Goal: Transaction & Acquisition: Purchase product/service

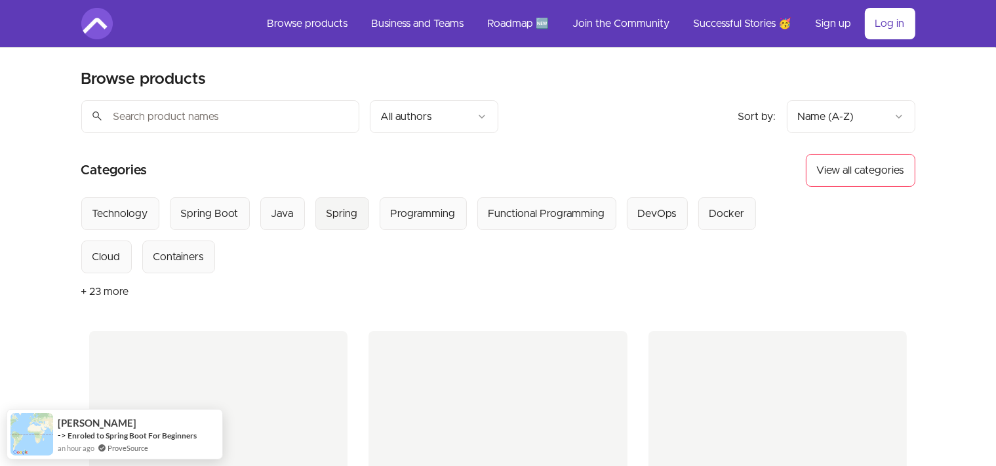
click at [358, 218] on button "Spring" at bounding box center [342, 213] width 54 height 33
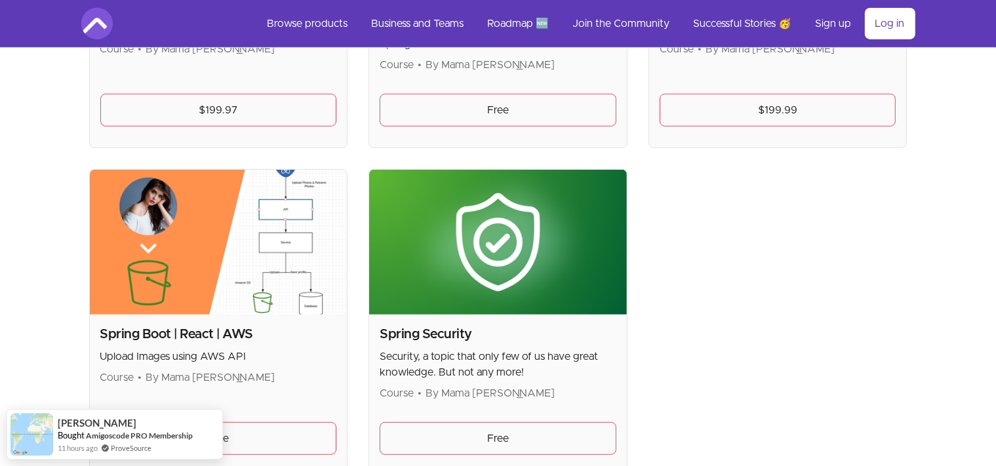
scroll to position [484, 0]
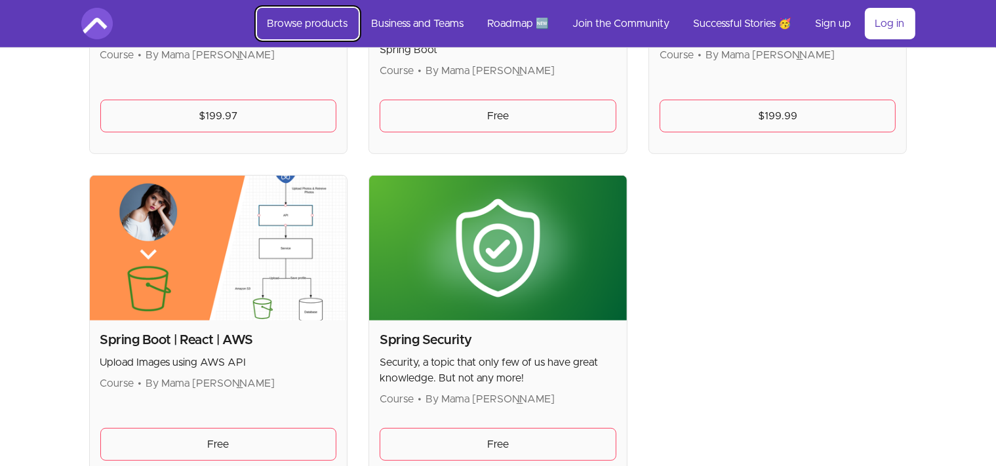
click at [303, 23] on link "Browse products" at bounding box center [308, 23] width 102 height 31
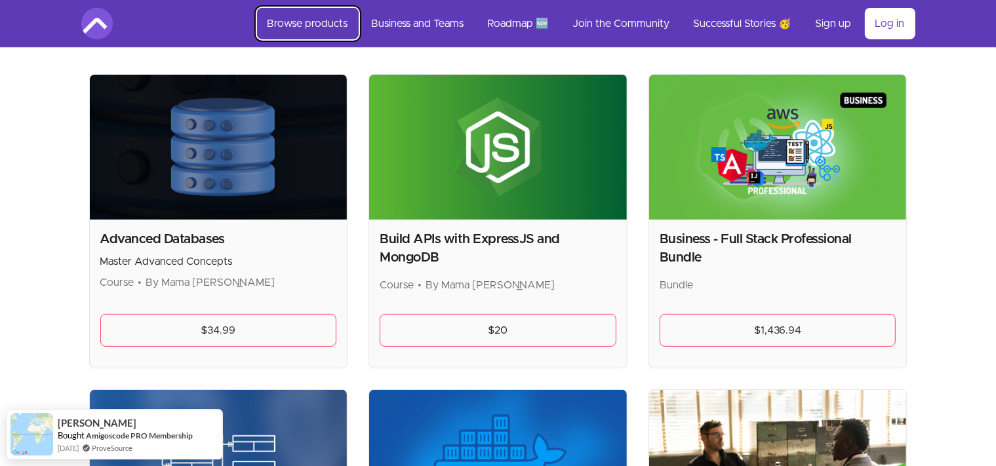
scroll to position [69, 0]
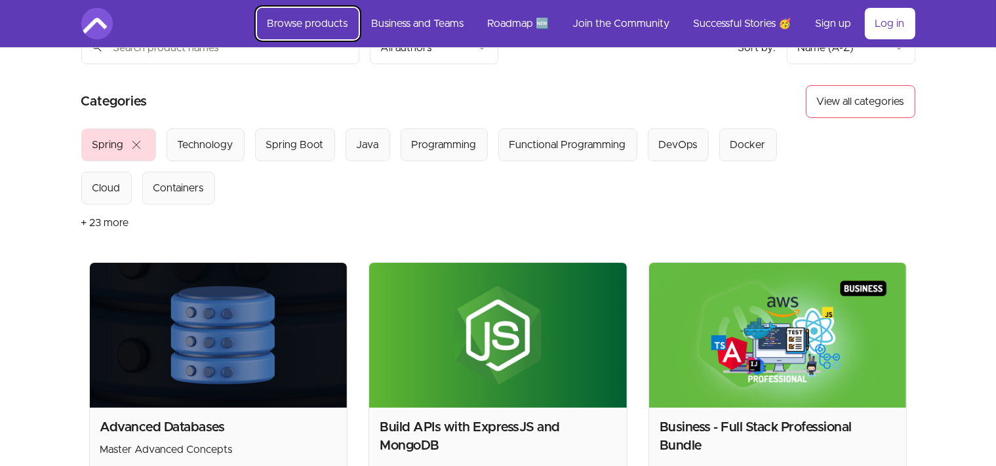
scroll to position [484, 0]
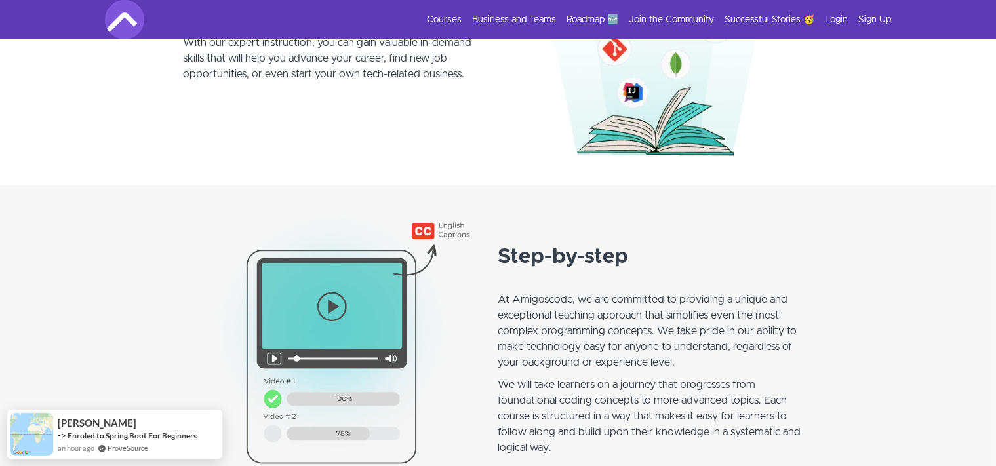
scroll to position [1384, 0]
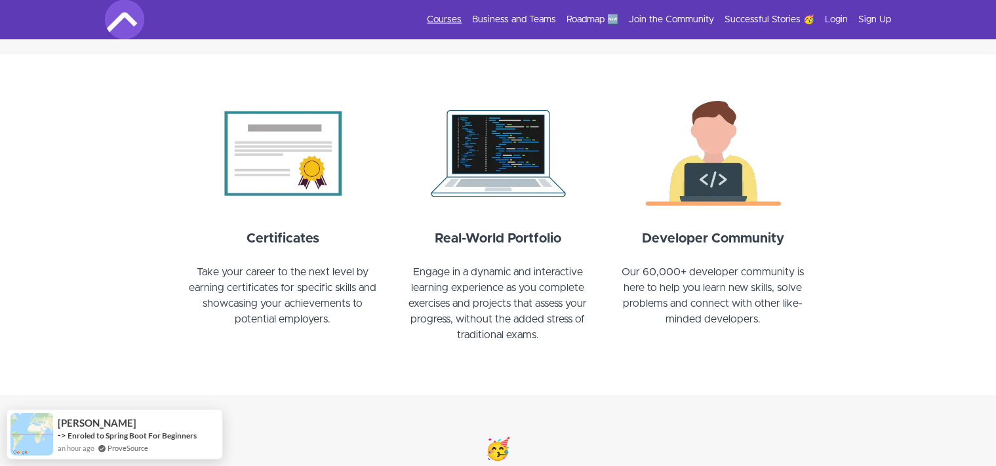
click at [445, 14] on link "Courses" at bounding box center [444, 19] width 35 height 13
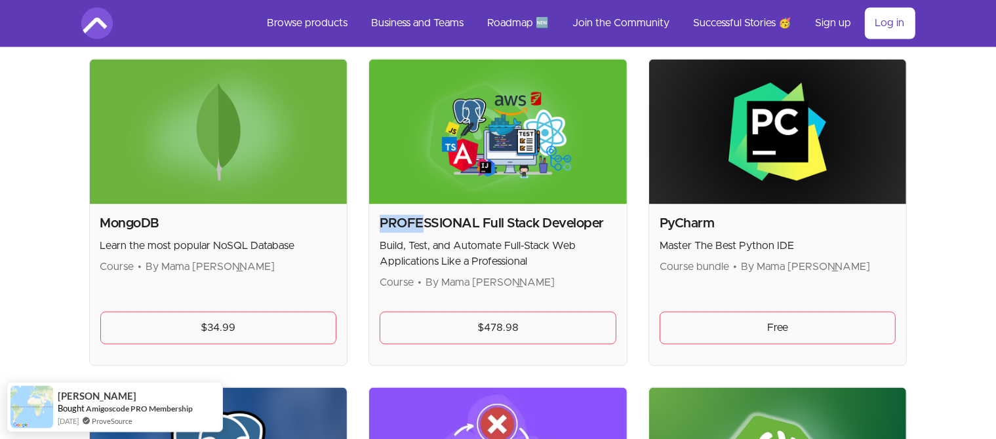
scroll to position [2560, 0]
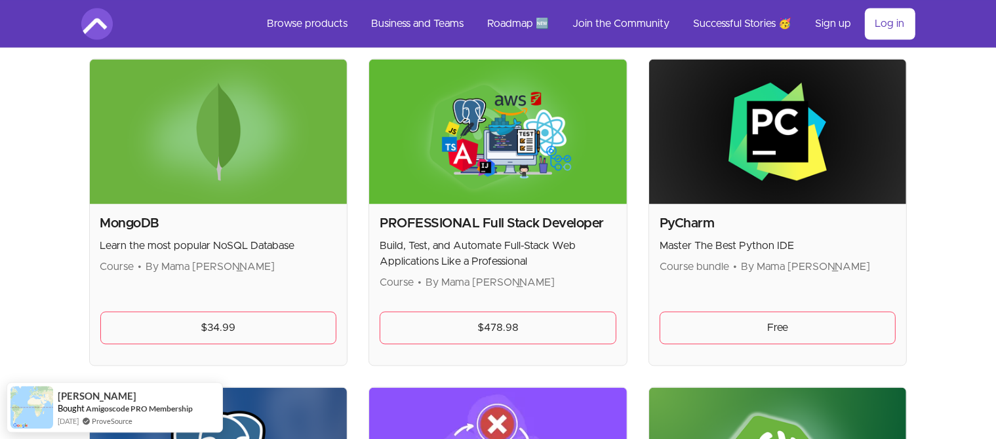
click at [547, 218] on h2 "PROFESSIONAL Full Stack Developer" at bounding box center [498, 223] width 237 height 18
click at [503, 128] on img at bounding box center [498, 131] width 258 height 145
click at [505, 218] on h2 "PROFESSIONAL Full Stack Developer" at bounding box center [498, 223] width 237 height 18
click at [486, 102] on img at bounding box center [498, 131] width 258 height 145
click at [523, 305] on div "PROFESSIONAL Full Stack Developer Build, Test, and Automate Full-Stack Web Appl…" at bounding box center [498, 284] width 258 height 161
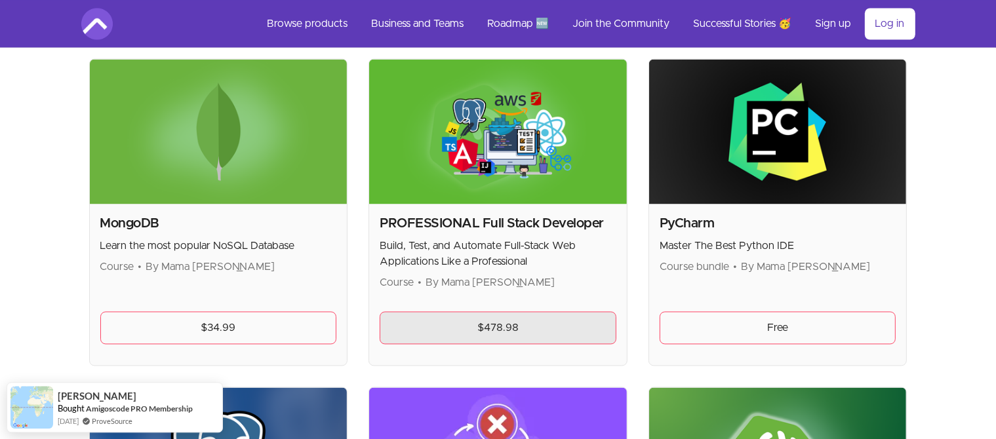
click at [518, 311] on link "$478.98" at bounding box center [498, 327] width 237 height 33
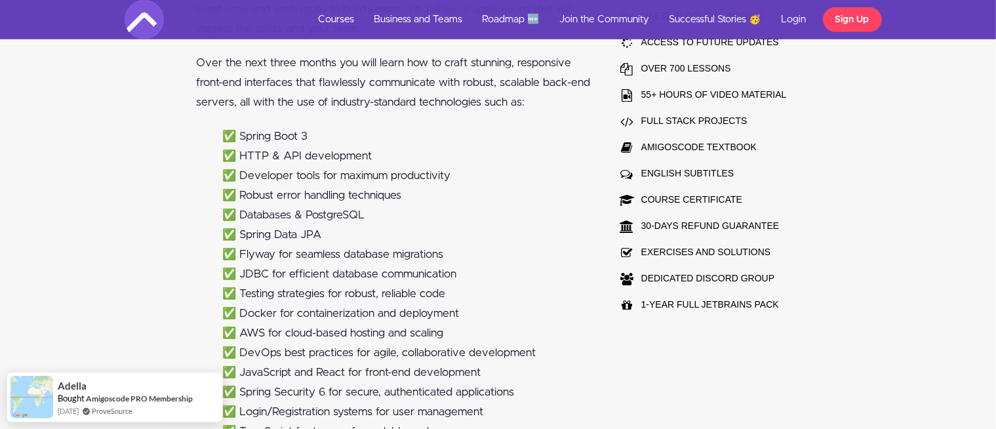
scroll to position [1107, 0]
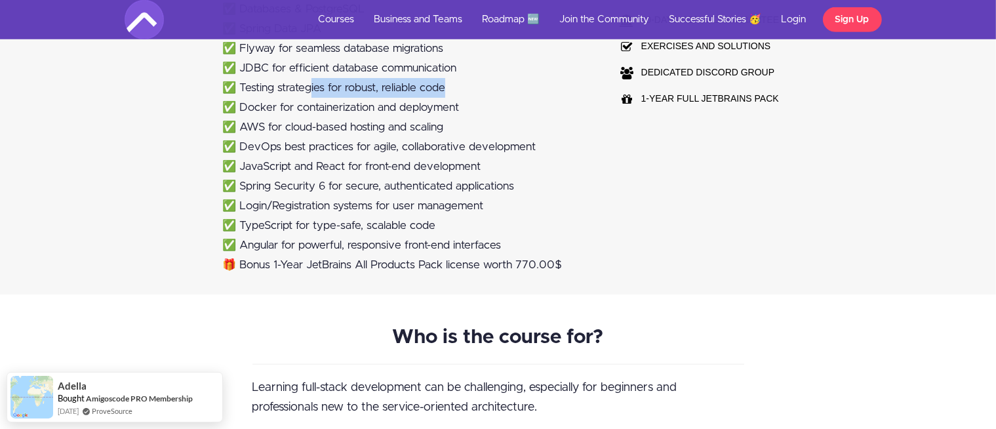
drag, startPoint x: 313, startPoint y: 87, endPoint x: 449, endPoint y: 88, distance: 136.3
click at [449, 88] on li "✅ Testing strategies for robust, reliable code" at bounding box center [406, 88] width 368 height 20
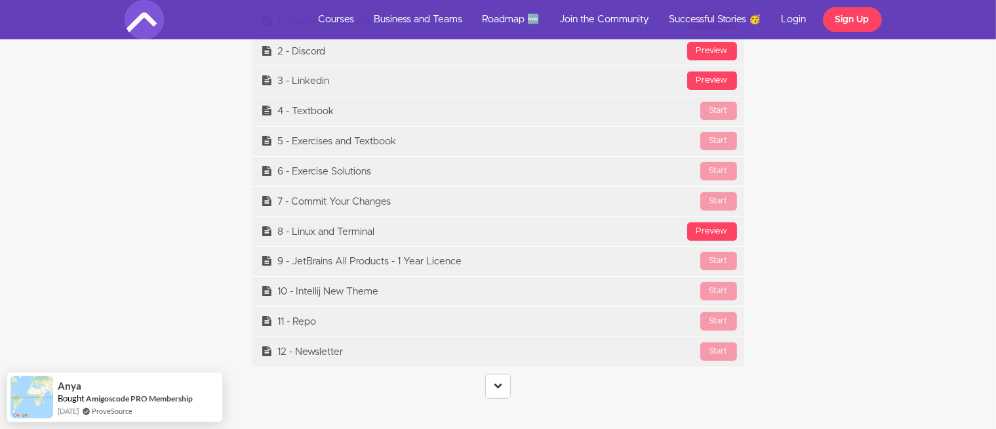
scroll to position [5468, 0]
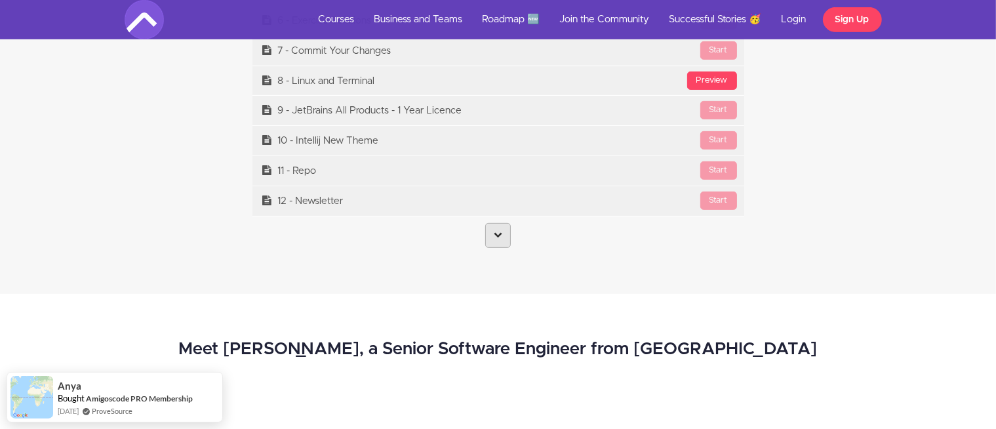
click at [501, 236] on icon at bounding box center [498, 234] width 9 height 9
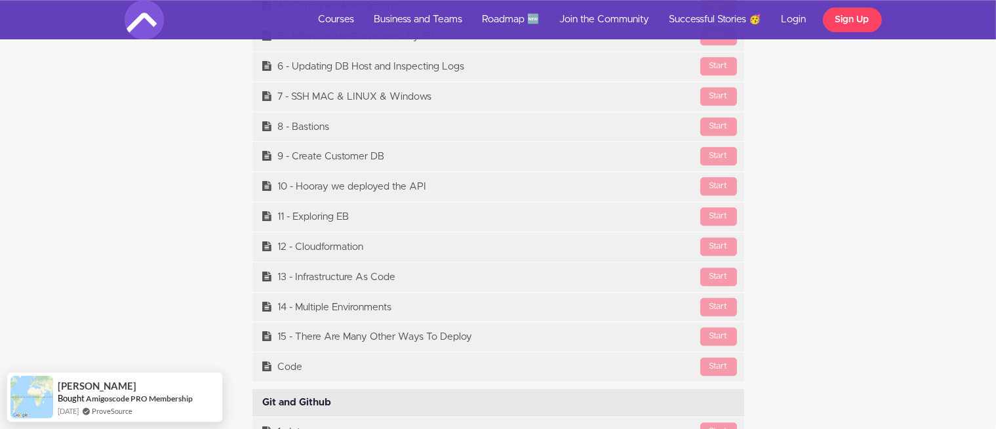
scroll to position [13636, 0]
